Goal: Task Accomplishment & Management: Use online tool/utility

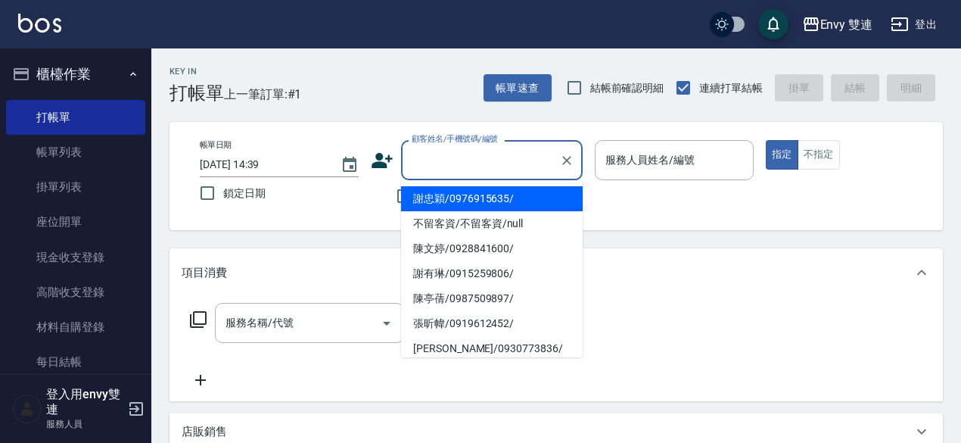
click at [429, 160] on input "顧客姓名/手機號碼/編號" at bounding box center [480, 160] width 145 height 26
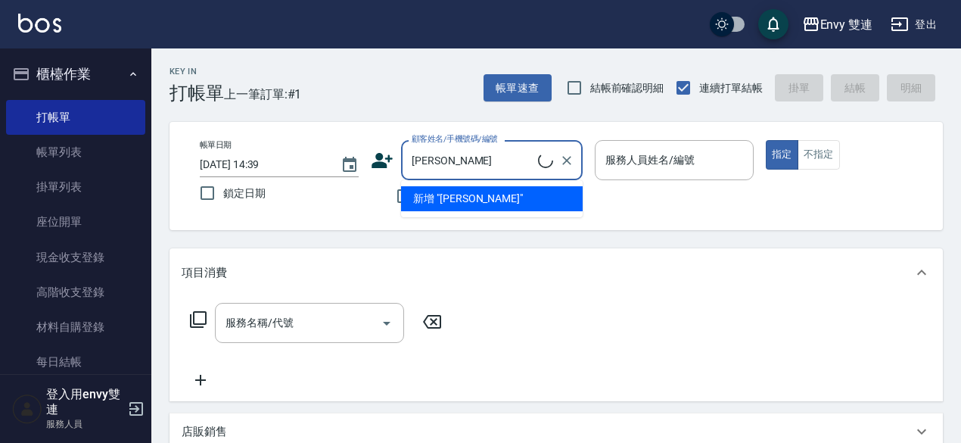
type input "[PERSON_NAME]/0958090223/"
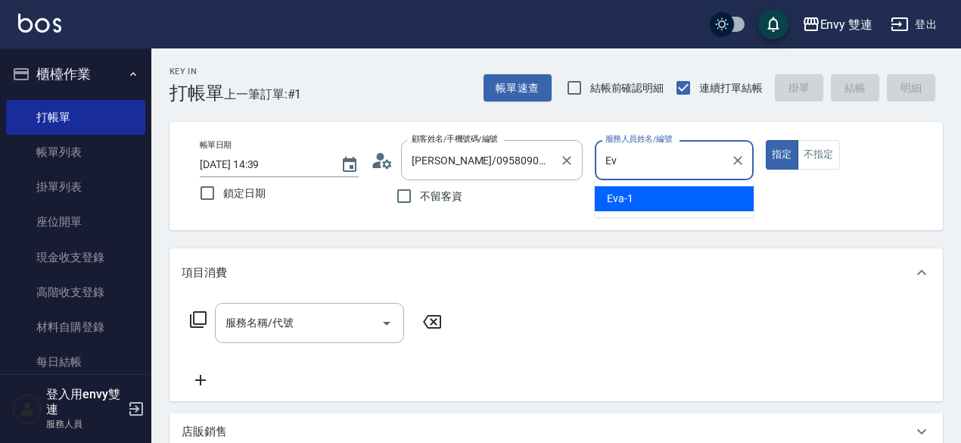
type input "E"
type input "Ina-2"
type button "true"
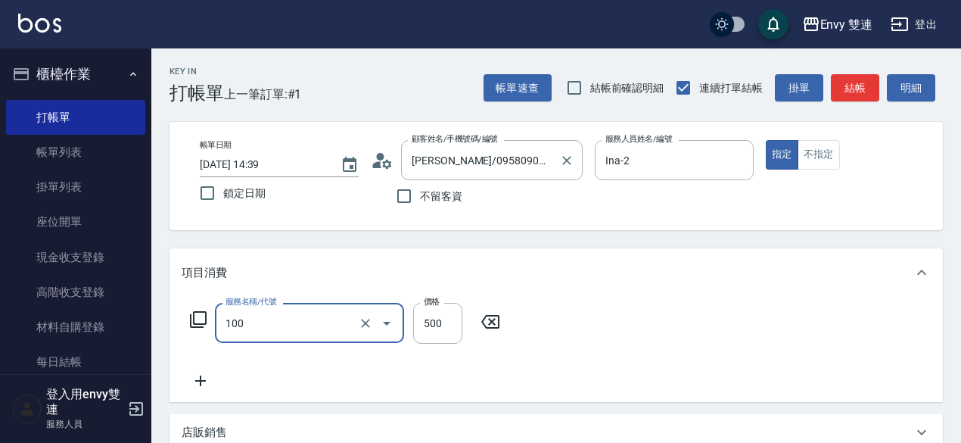
type input "洗＋剪(100)"
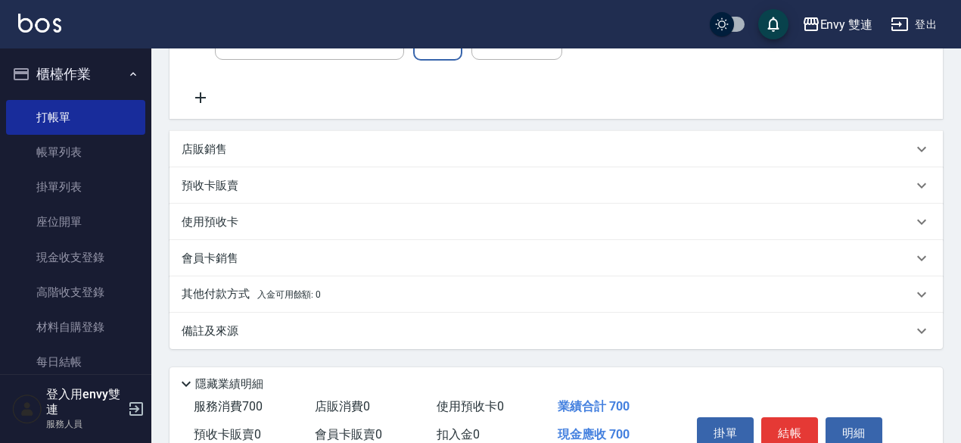
scroll to position [359, 0]
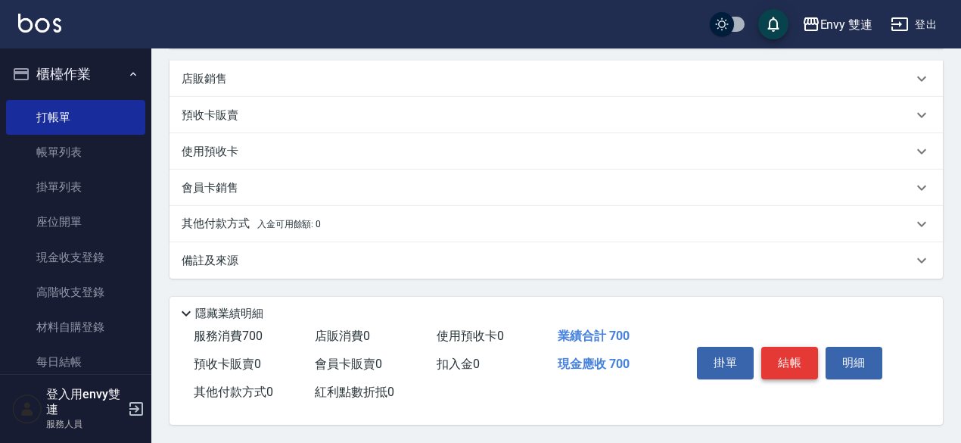
type input "700"
click at [807, 362] on button "結帳" at bounding box center [789, 363] width 57 height 32
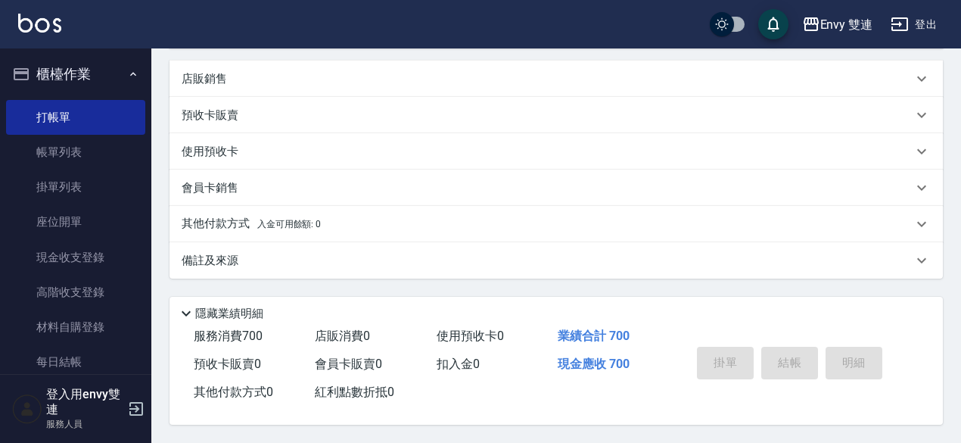
type input "[DATE] 15:27"
